Goal: Task Accomplishment & Management: Use online tool/utility

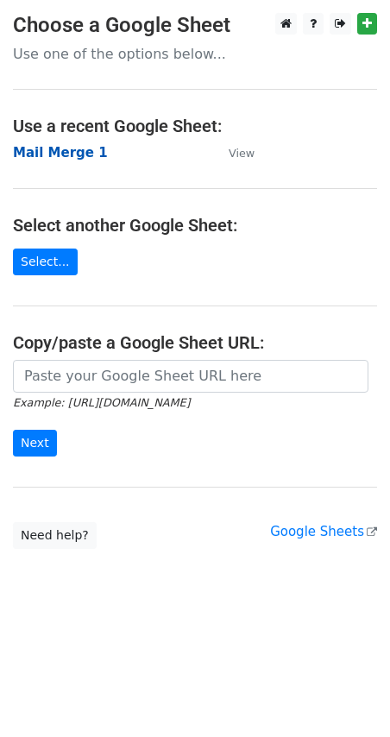
click at [62, 159] on strong "Mail Merge 1" at bounding box center [60, 153] width 95 height 16
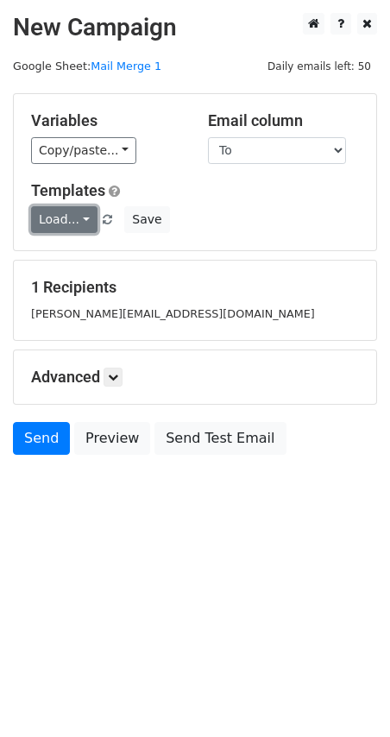
click at [81, 220] on link "Load..." at bounding box center [64, 219] width 66 height 27
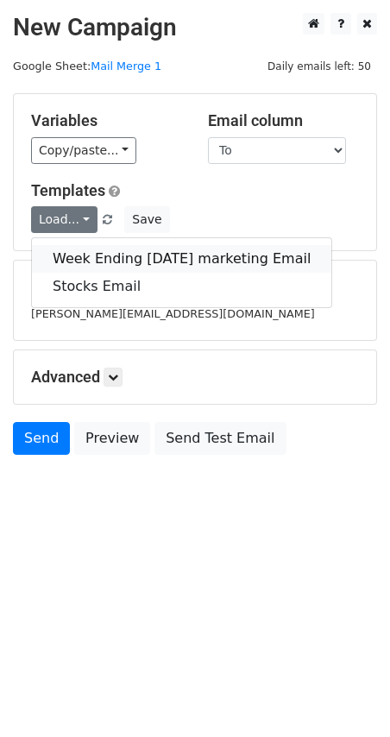
click at [96, 259] on link "Week Ending [DATE] marketing Email" at bounding box center [182, 259] width 300 height 28
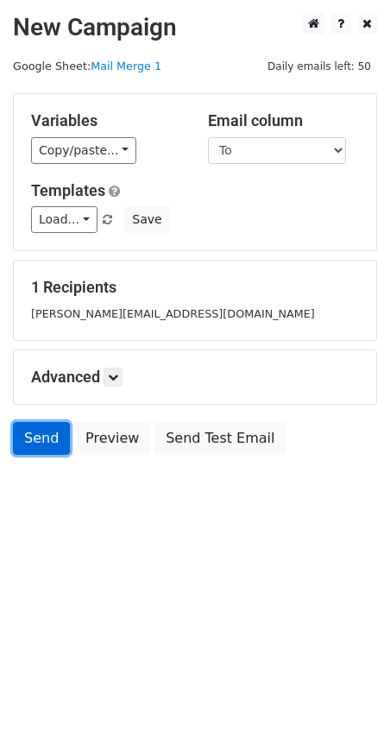
click at [47, 445] on link "Send" at bounding box center [41, 438] width 57 height 33
